Goal: Check status: Check status

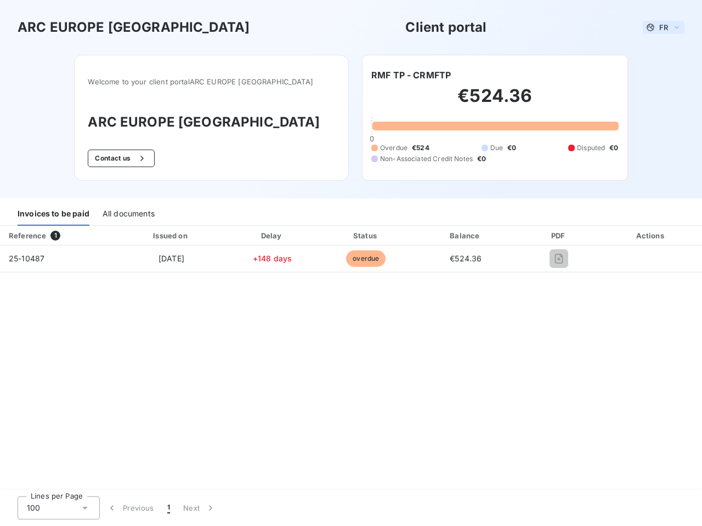
click at [663, 27] on span "FR" at bounding box center [663, 27] width 9 height 9
click at [146, 158] on button "Contact us" at bounding box center [121, 159] width 66 height 18
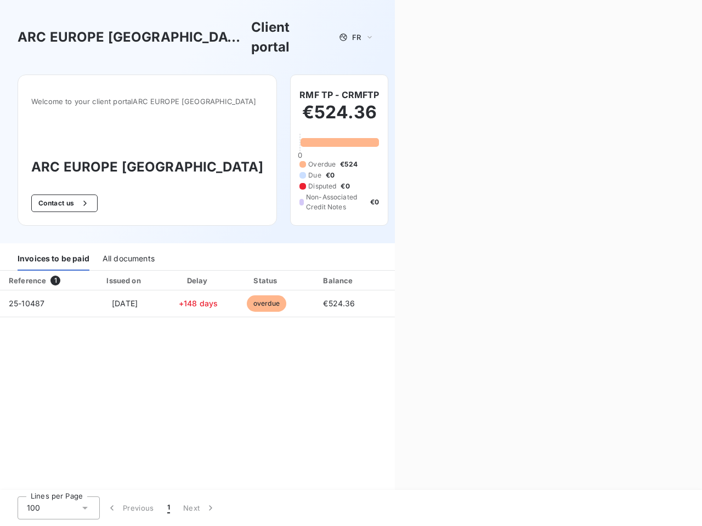
click at [411, 75] on div "Contact us Fill out the form below, and a member of our team will get back to y…" at bounding box center [548, 263] width 307 height 526
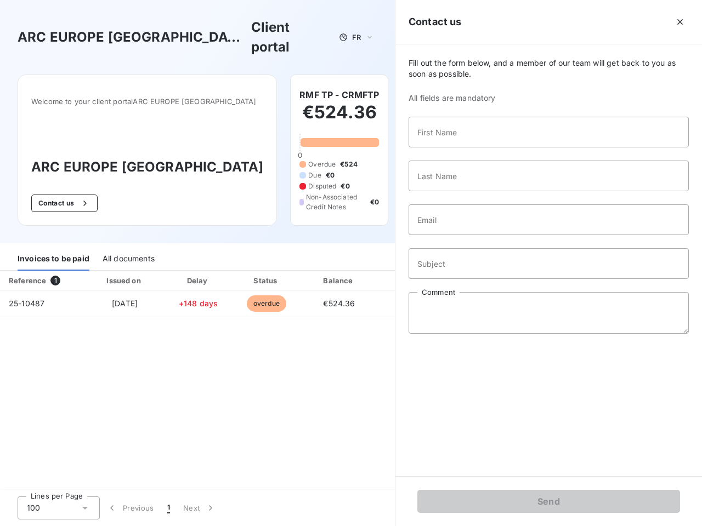
click at [53, 248] on div "Invoices to be paid" at bounding box center [54, 259] width 72 height 23
click at [128, 248] on div "All documents" at bounding box center [129, 259] width 52 height 23
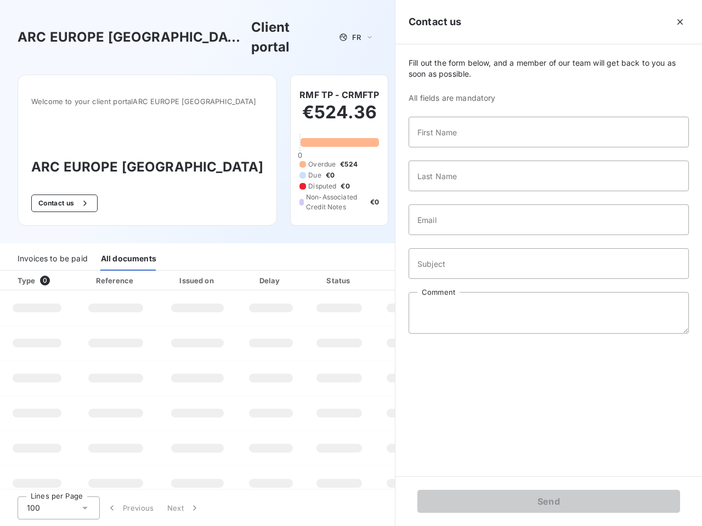
click at [58, 271] on th "Type 0" at bounding box center [37, 281] width 74 height 20
click at [170, 271] on th "Issued on" at bounding box center [197, 281] width 80 height 20
click at [272, 271] on th "Delay" at bounding box center [270, 281] width 67 height 20
click at [366, 271] on th "Status" at bounding box center [339, 281] width 70 height 20
click at [465, 236] on div "Fill out the form below, and a member of our team will get back to you as soon …" at bounding box center [548, 260] width 306 height 432
